Goal: Go to known website: Access a specific website the user already knows

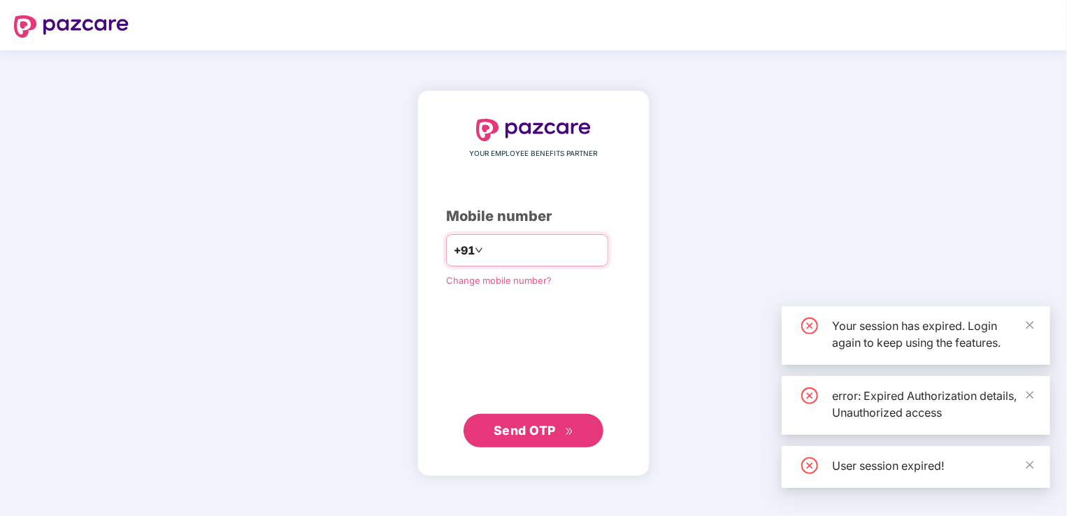
click at [554, 254] on input "number" at bounding box center [543, 250] width 115 height 22
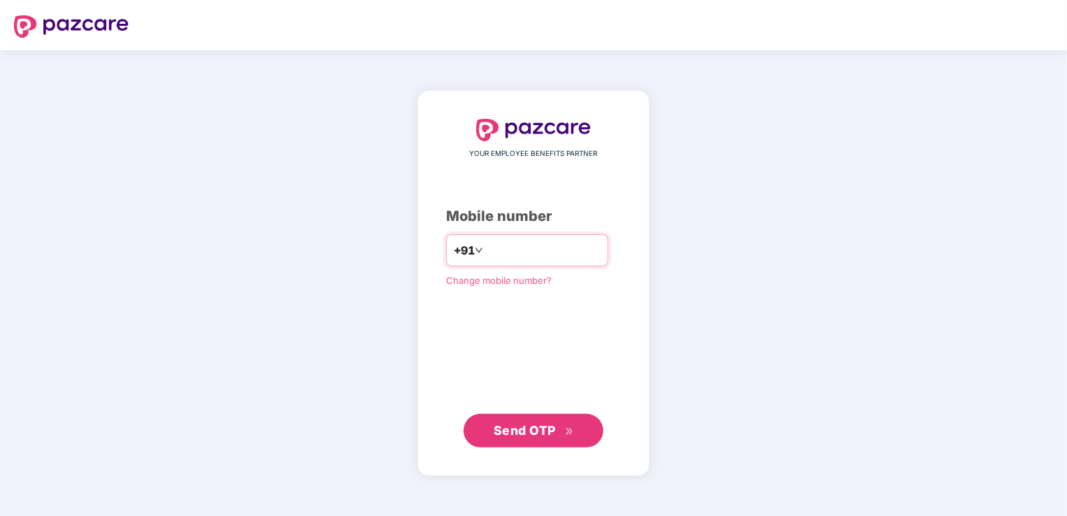
type input "**********"
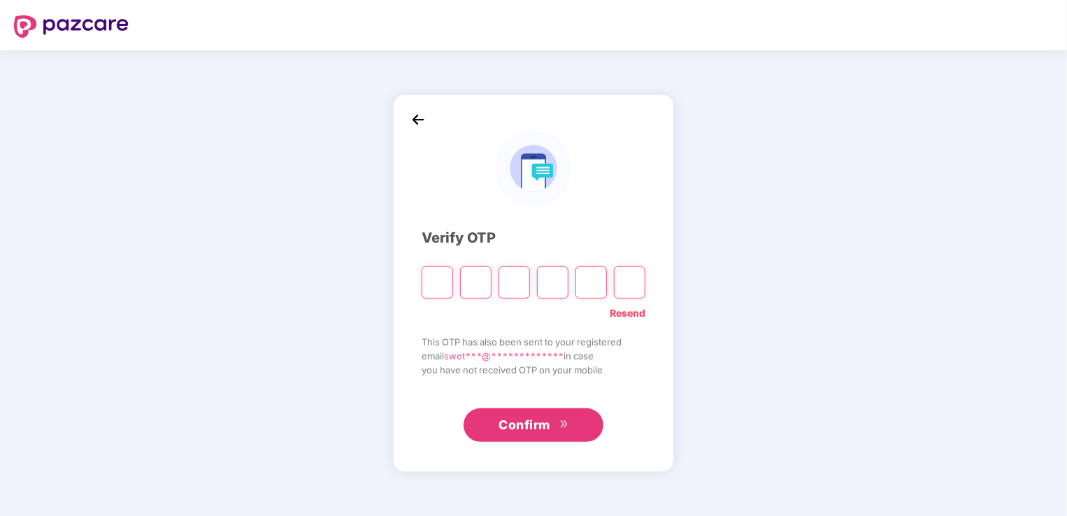
paste input "*"
type input "*"
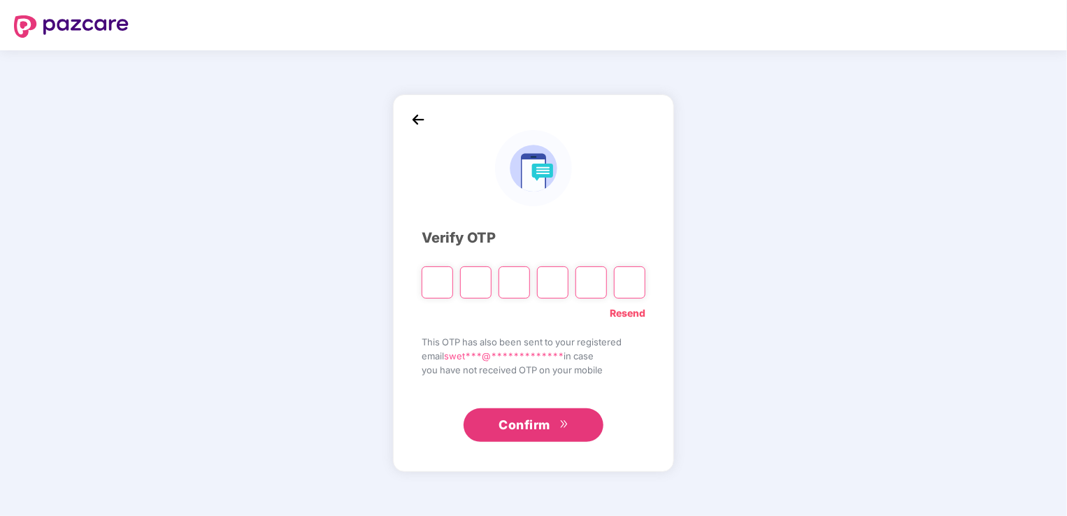
type input "*"
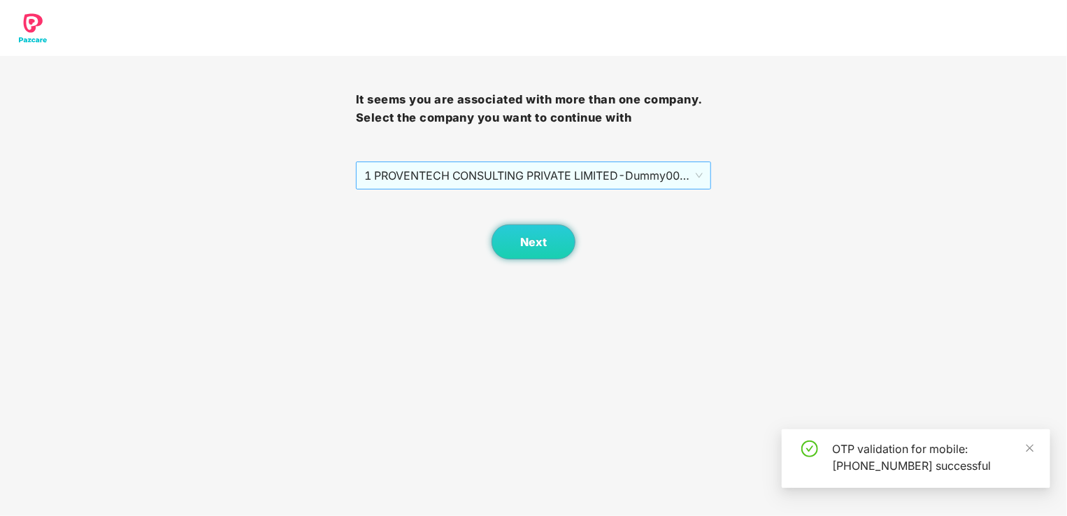
click at [550, 180] on span "1 PROVENTECH CONSULTING PRIVATE LIMITED - Dummy001 - ADMIN" at bounding box center [533, 175] width 339 height 27
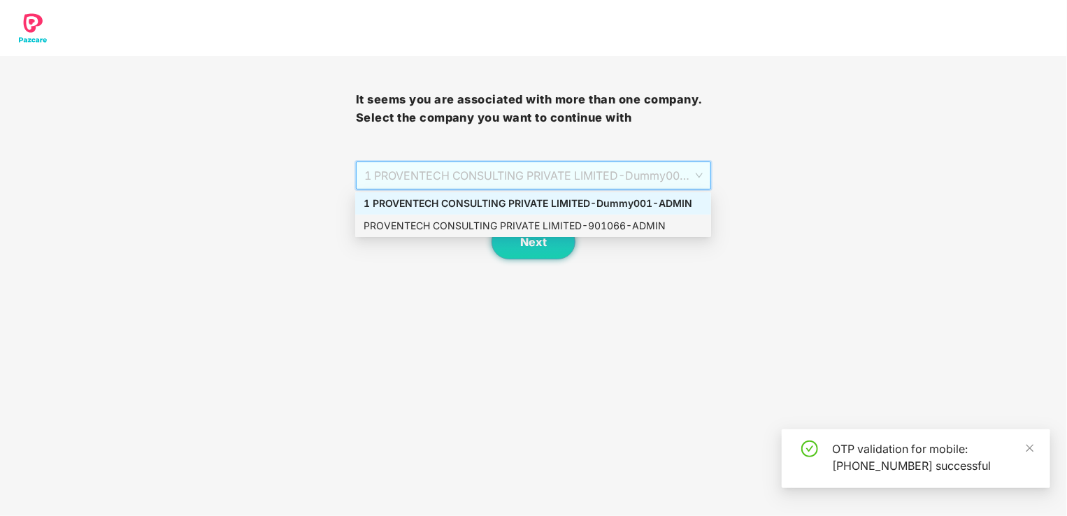
click at [553, 229] on div "PROVENTECH CONSULTING PRIVATE LIMITED - 901066 - ADMIN" at bounding box center [533, 225] width 339 height 15
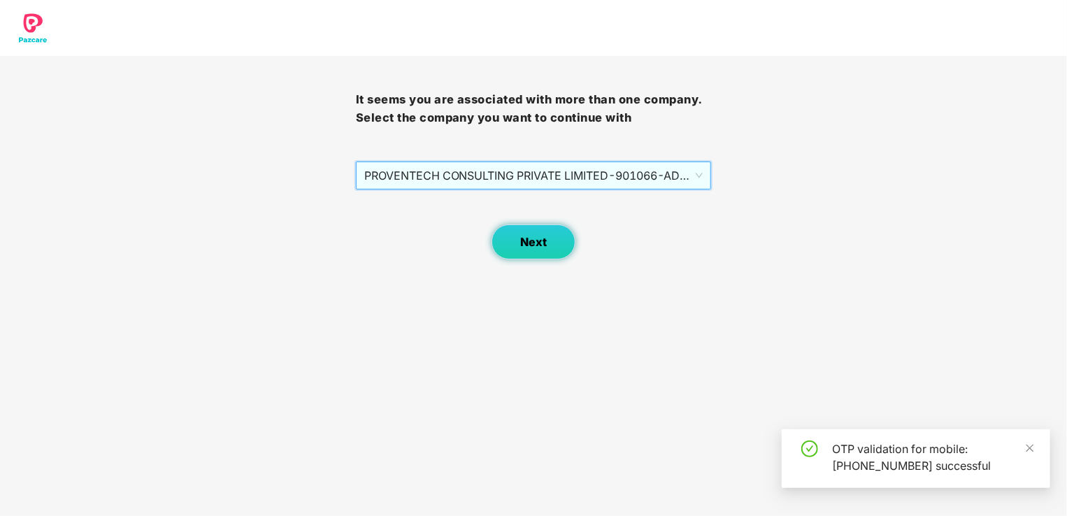
click at [542, 240] on span "Next" at bounding box center [533, 242] width 27 height 13
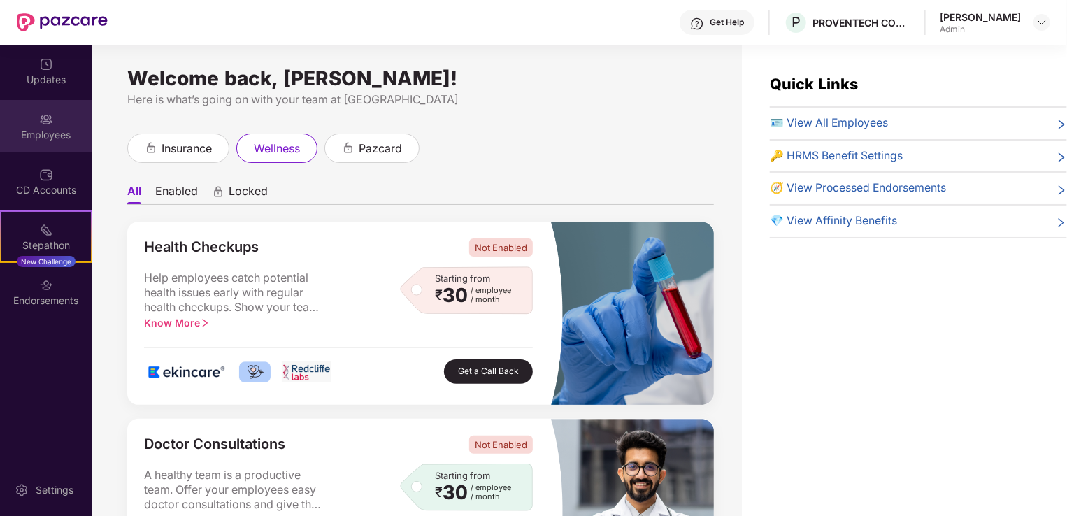
click at [41, 128] on div "Employees" at bounding box center [46, 135] width 92 height 14
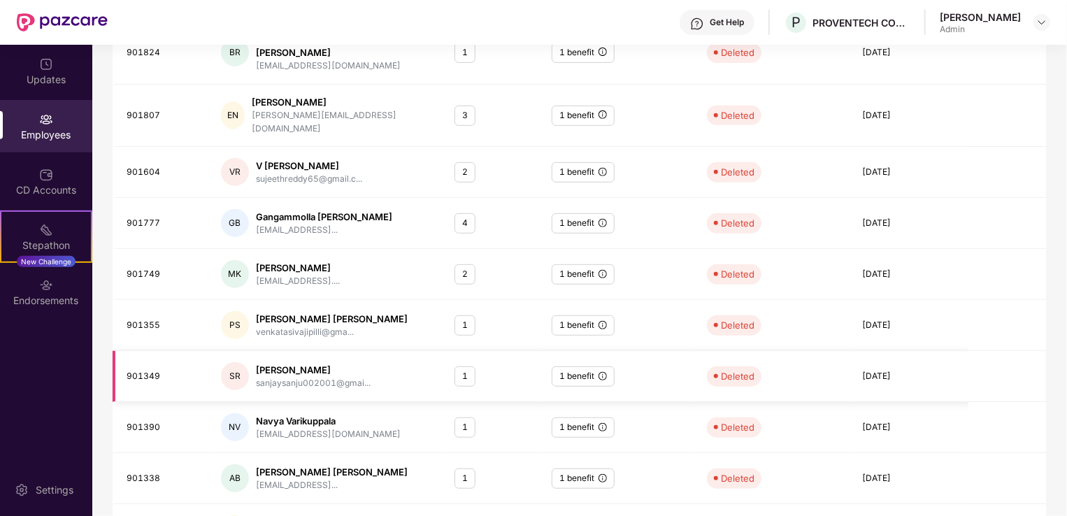
scroll to position [271, 0]
